Goal: Information Seeking & Learning: Check status

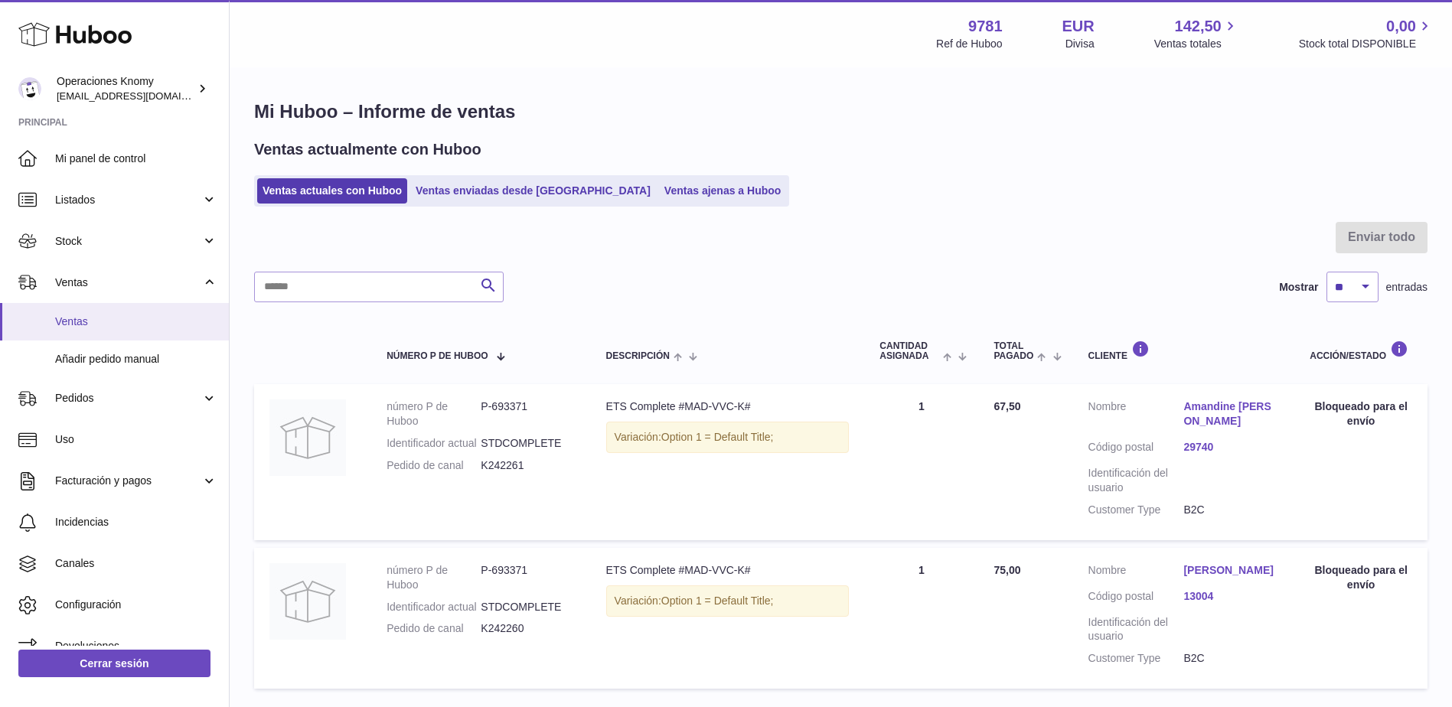
click at [116, 318] on span "Ventas" at bounding box center [136, 322] width 162 height 15
click at [119, 299] on link "Ventas" at bounding box center [114, 282] width 229 height 41
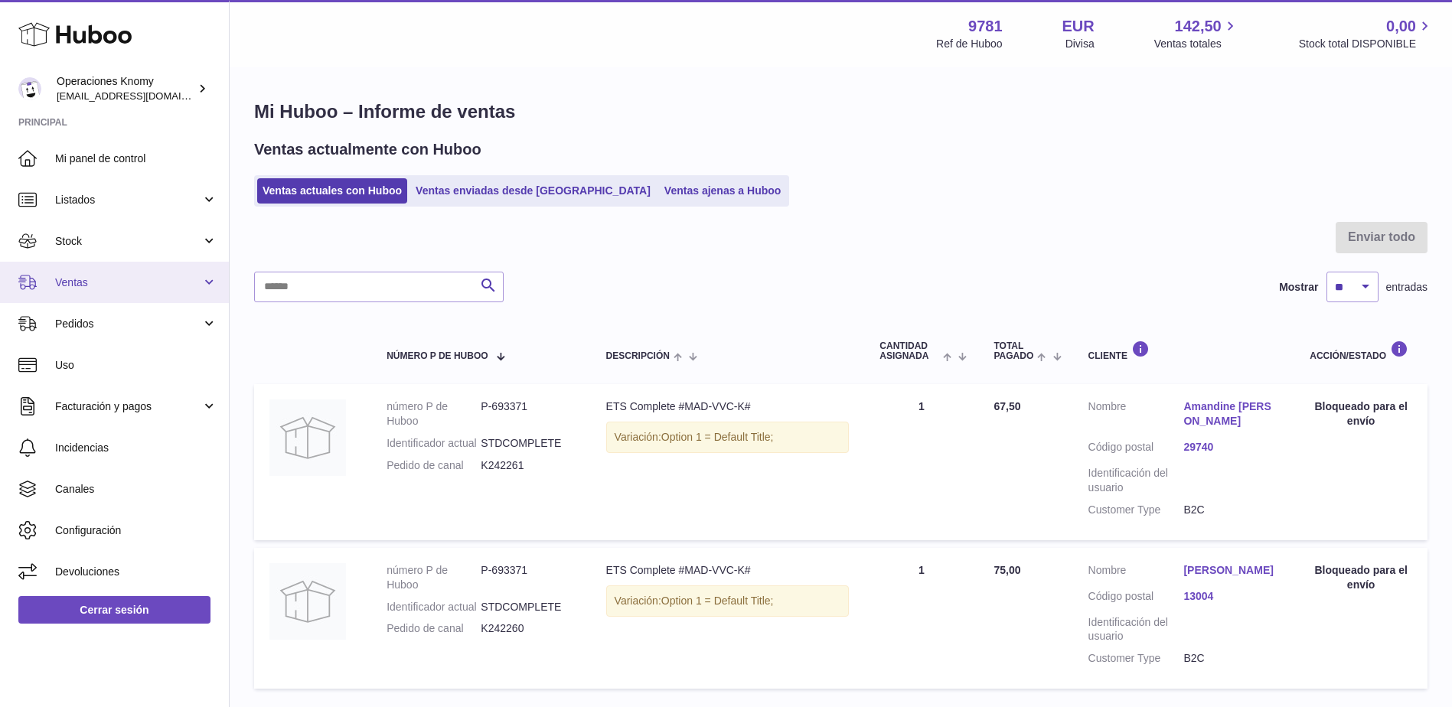
click at [119, 284] on span "Ventas" at bounding box center [128, 283] width 146 height 15
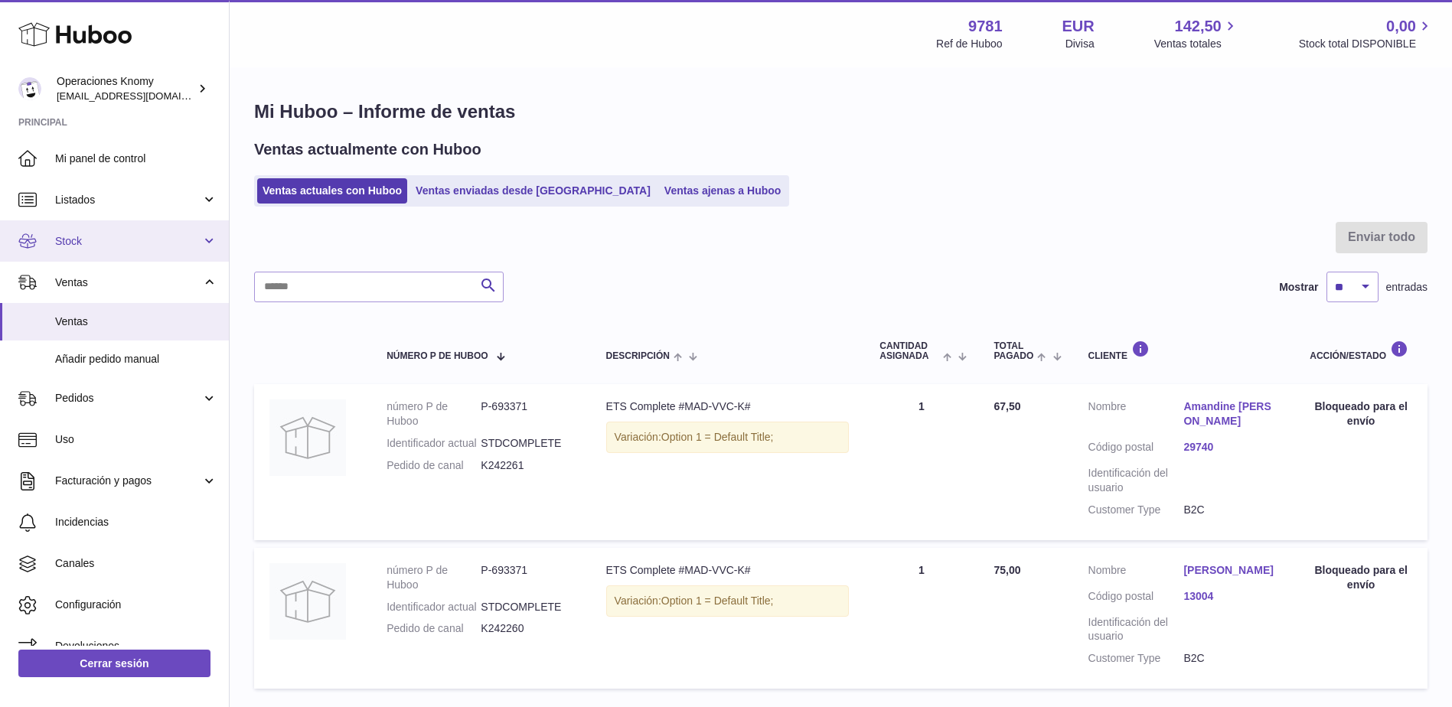
click at [116, 248] on span "Stock" at bounding box center [128, 241] width 146 height 15
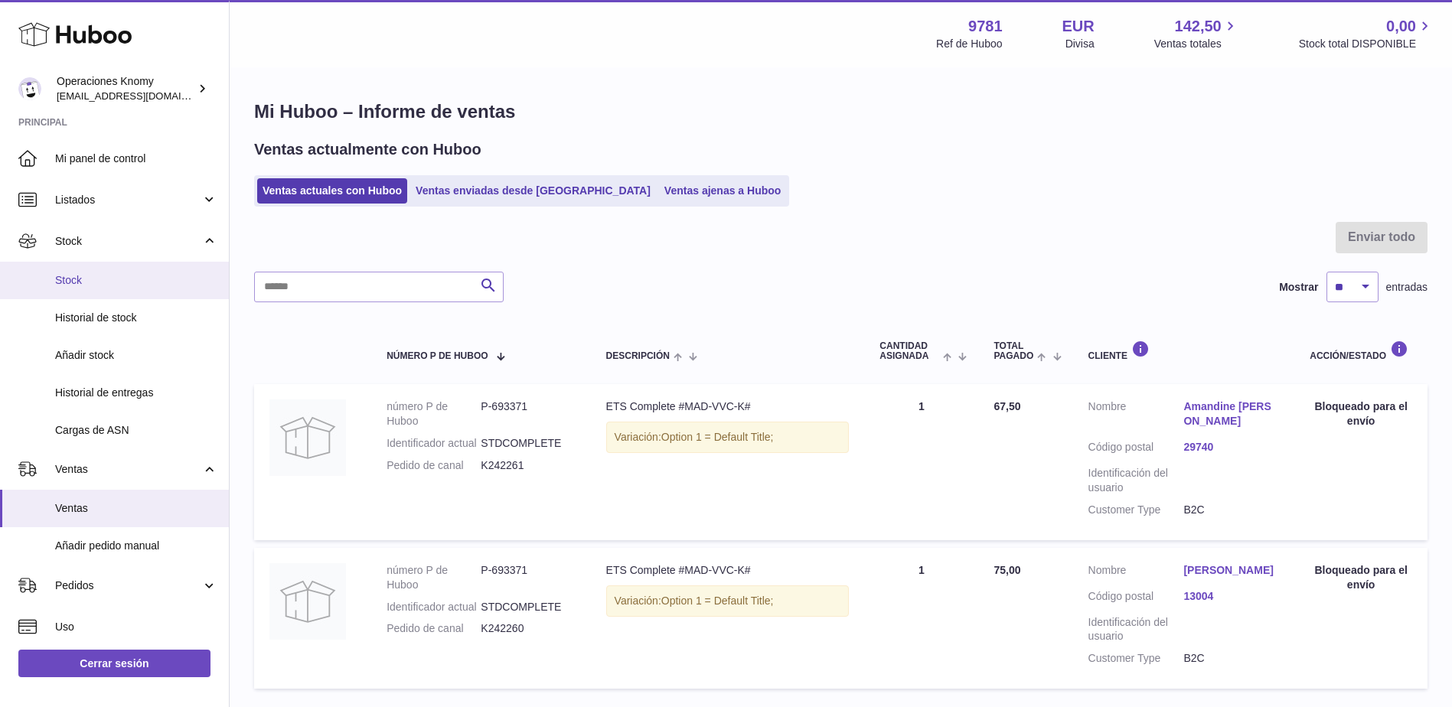
click at [111, 286] on span "Stock" at bounding box center [136, 280] width 162 height 15
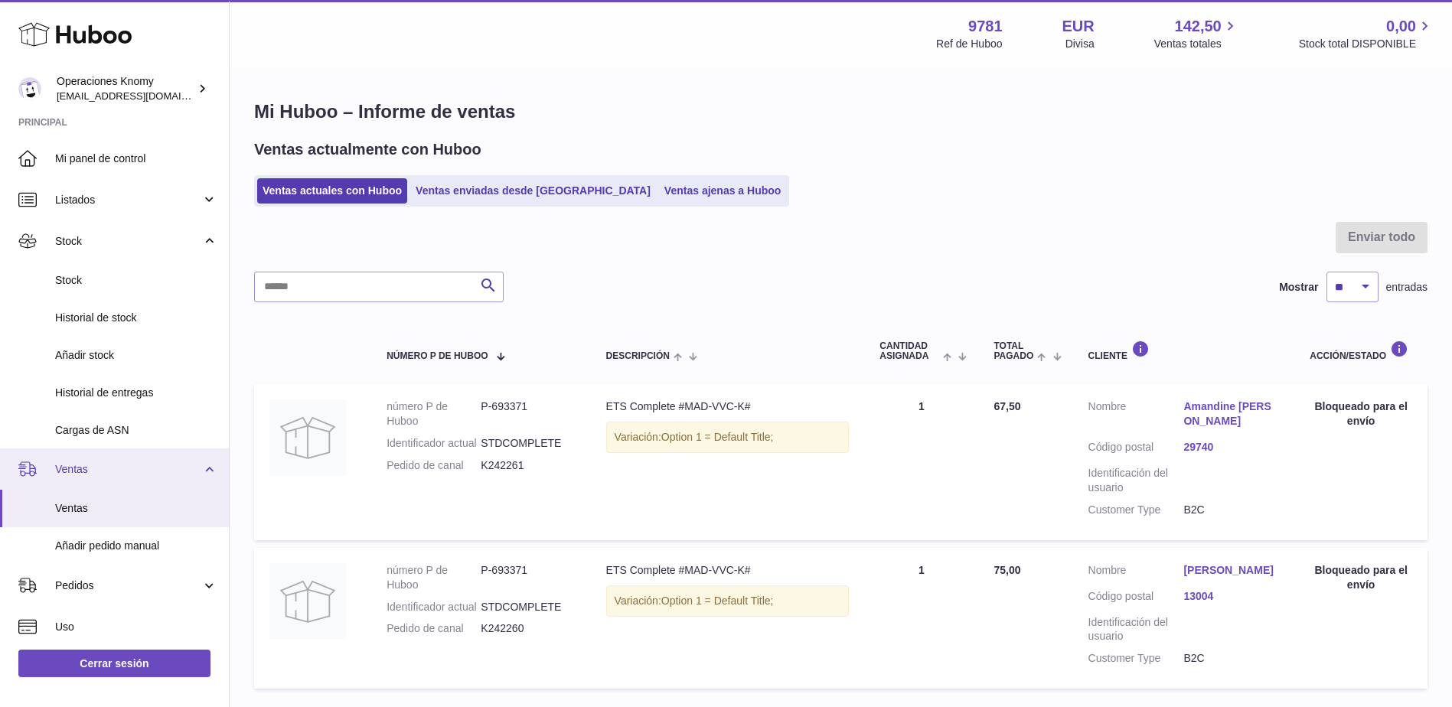
click at [93, 474] on span "Ventas" at bounding box center [128, 469] width 146 height 15
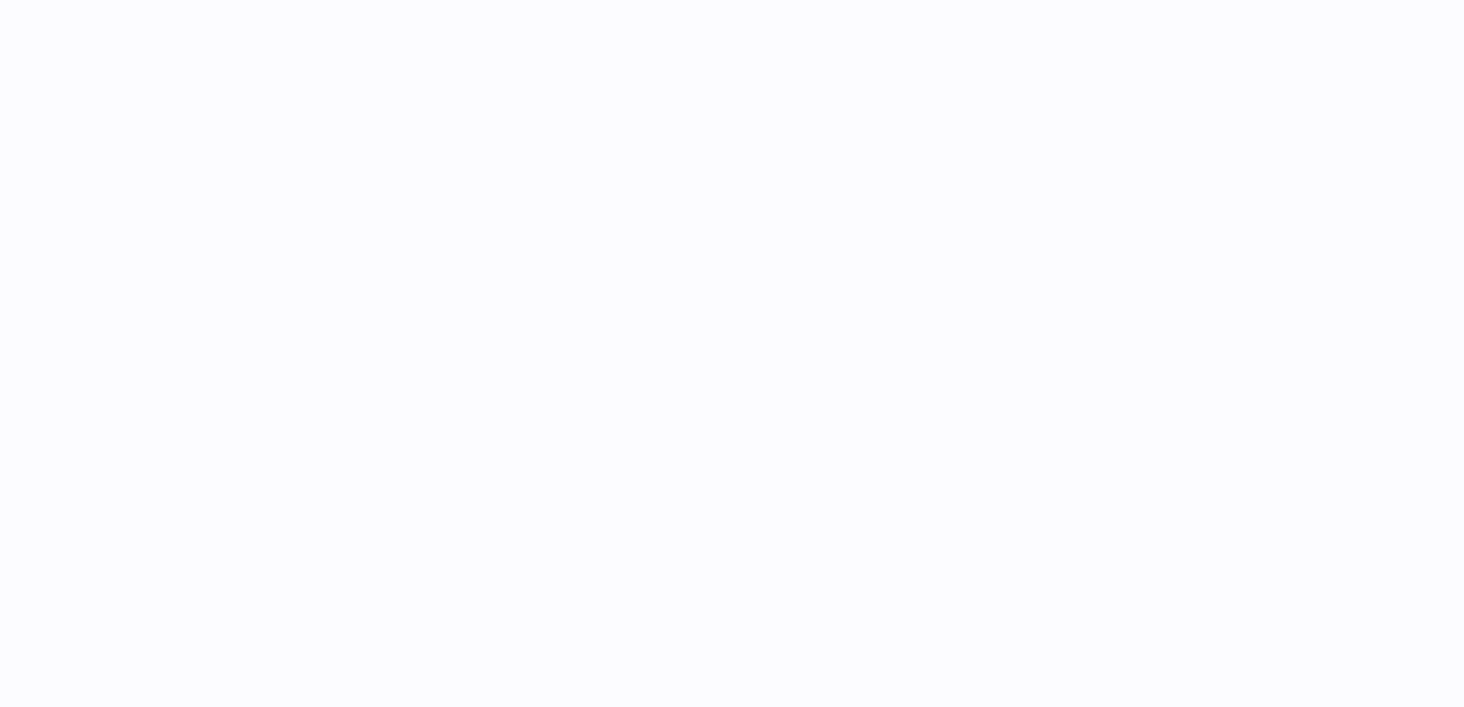
click at [96, 512] on div at bounding box center [732, 353] width 1464 height 707
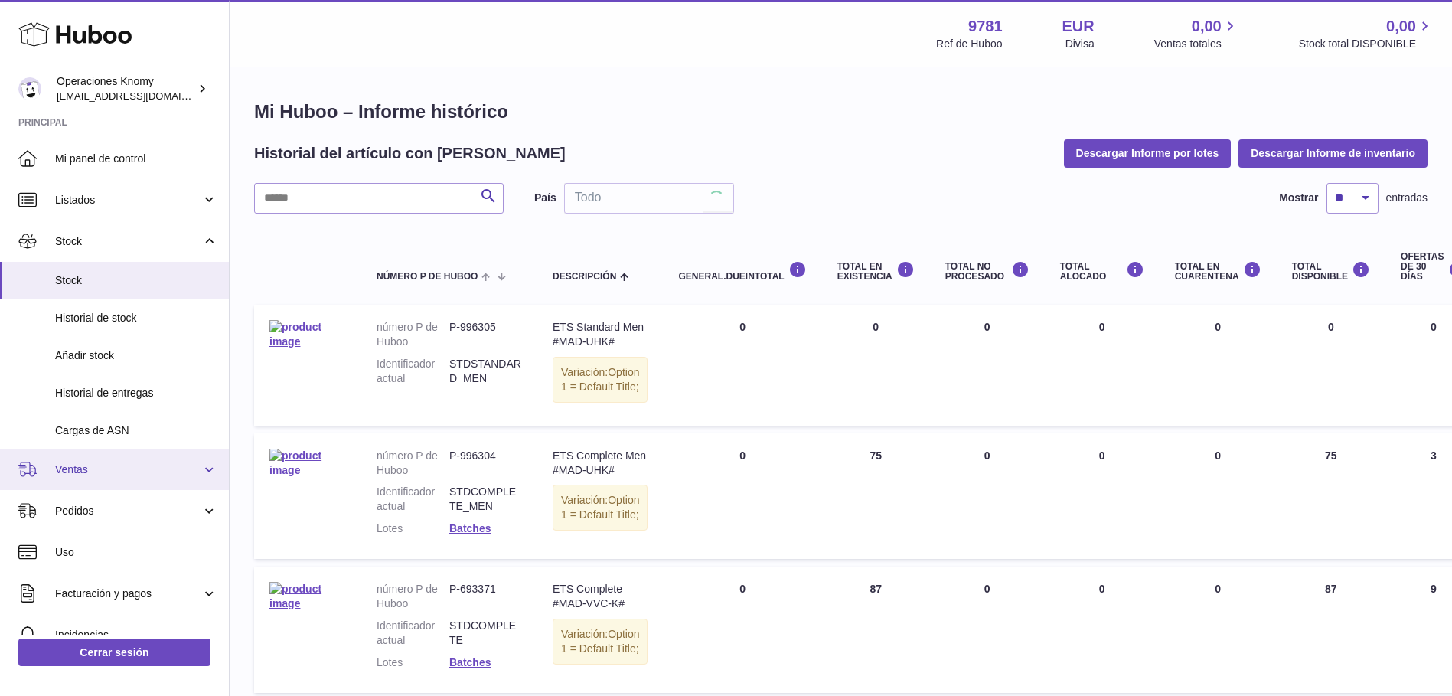
click at [97, 474] on span "Ventas" at bounding box center [128, 469] width 146 height 15
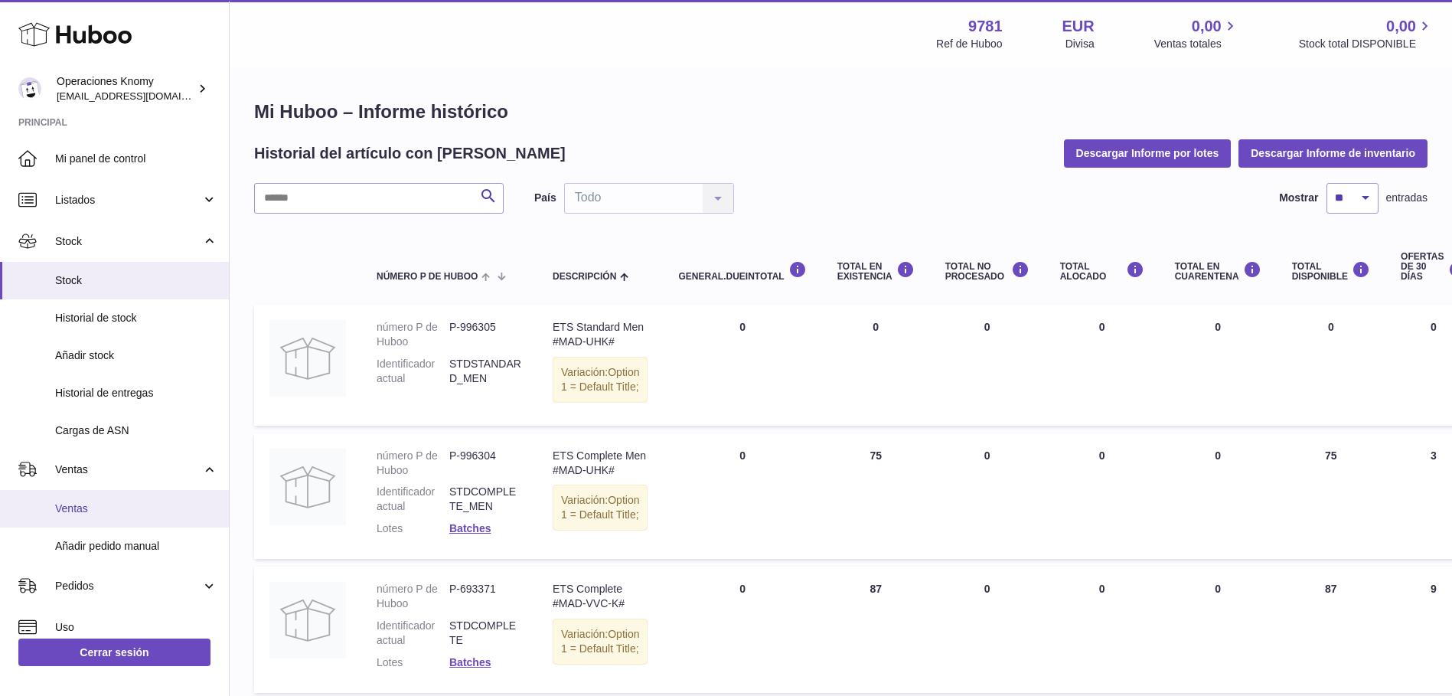
click at [97, 494] on link "Ventas" at bounding box center [114, 509] width 229 height 38
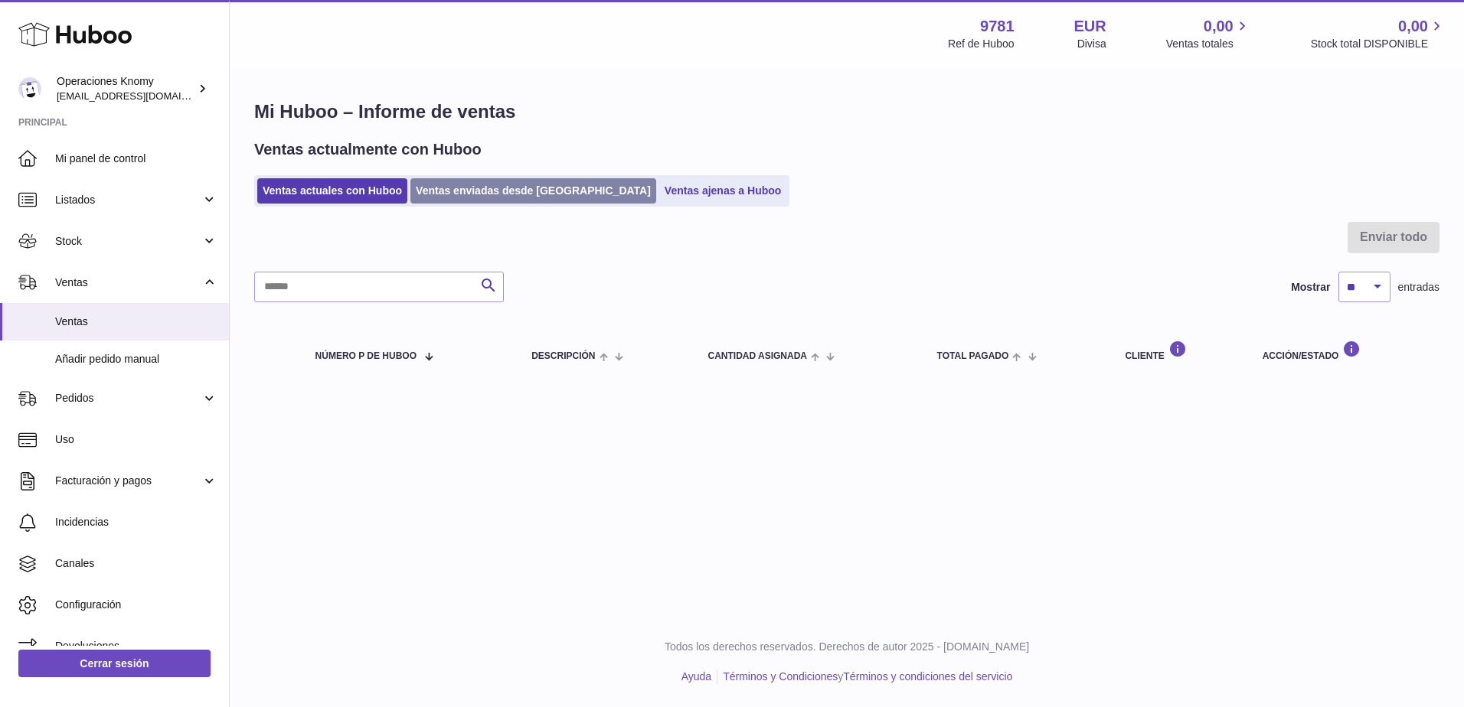
click at [485, 191] on link "Ventas enviadas desde [GEOGRAPHIC_DATA]" at bounding box center [533, 190] width 246 height 25
